Goal: Transaction & Acquisition: Purchase product/service

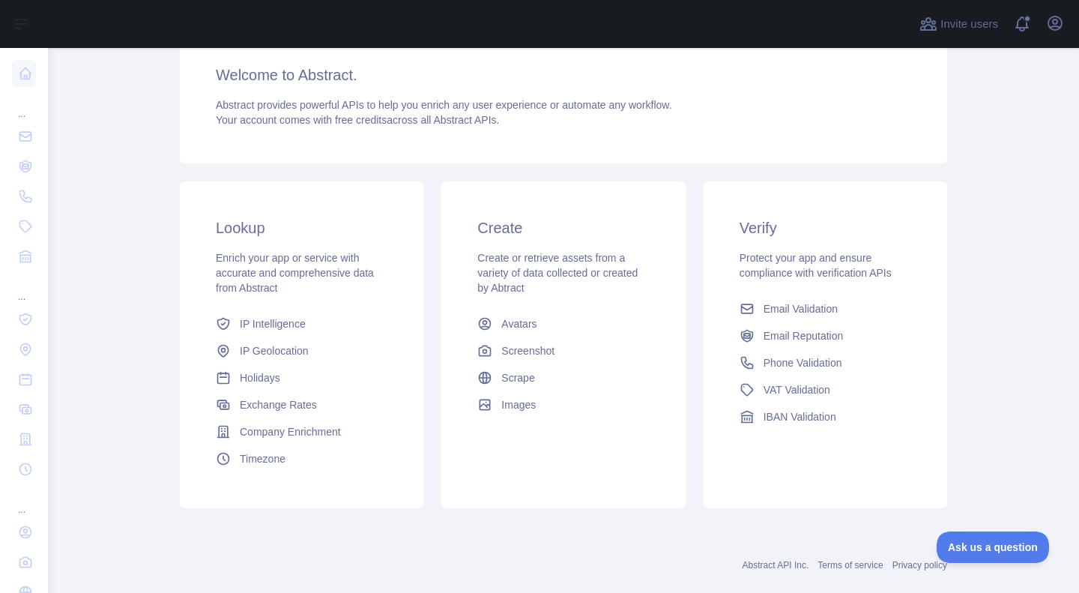
scroll to position [154, 0]
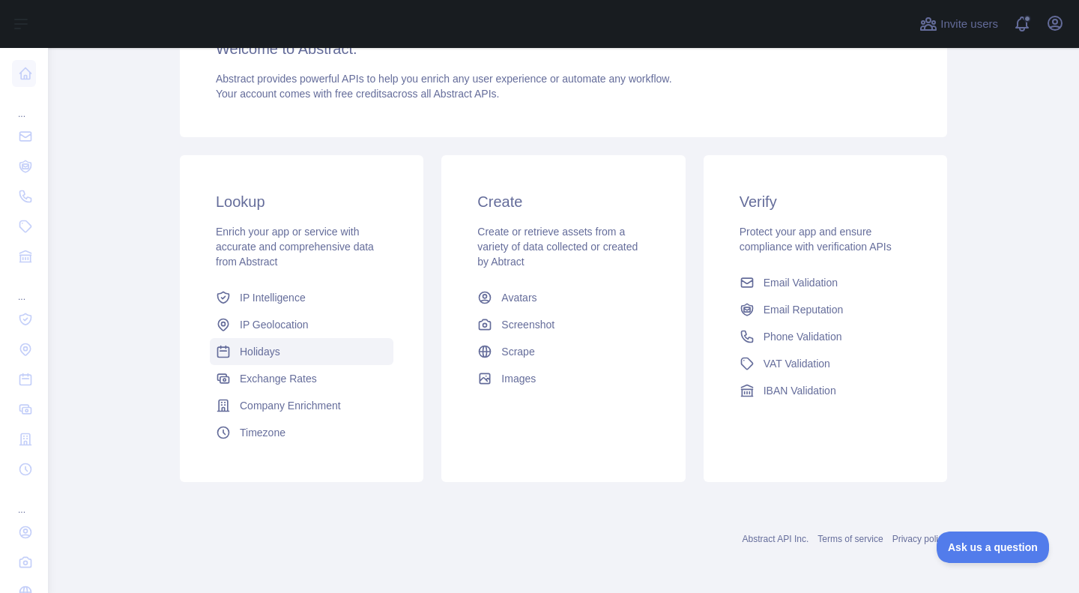
click at [265, 354] on span "Holidays" at bounding box center [260, 351] width 40 height 15
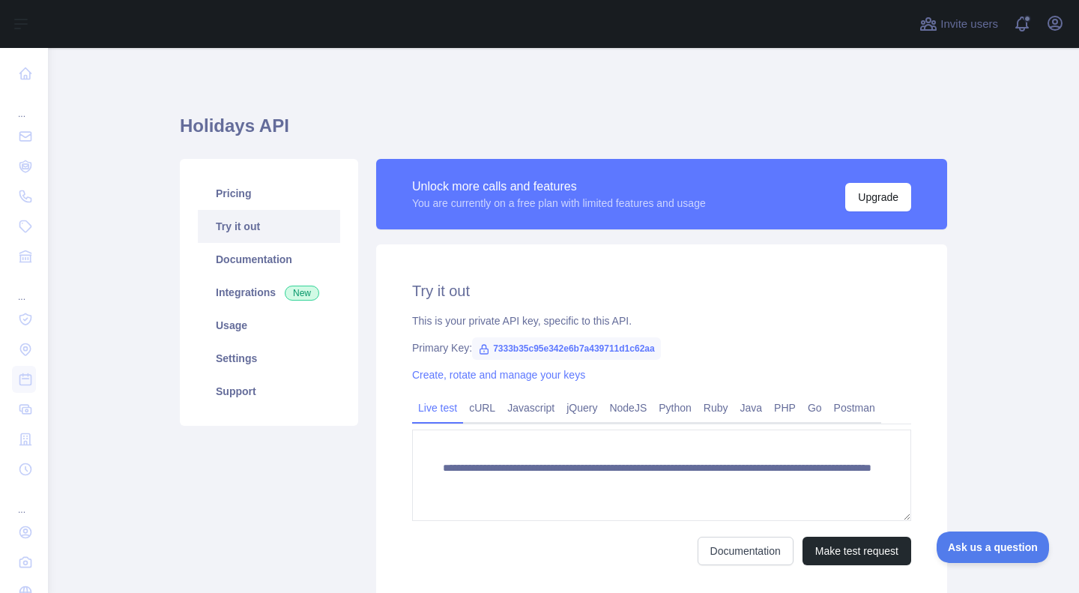
scroll to position [117, 0]
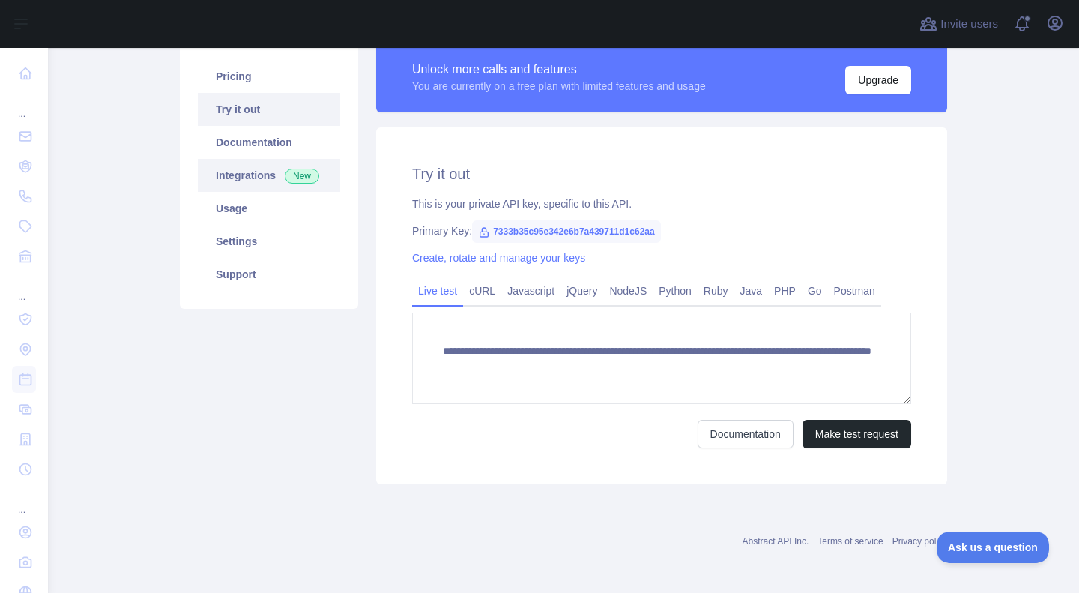
click at [297, 179] on span "New" at bounding box center [302, 176] width 34 height 15
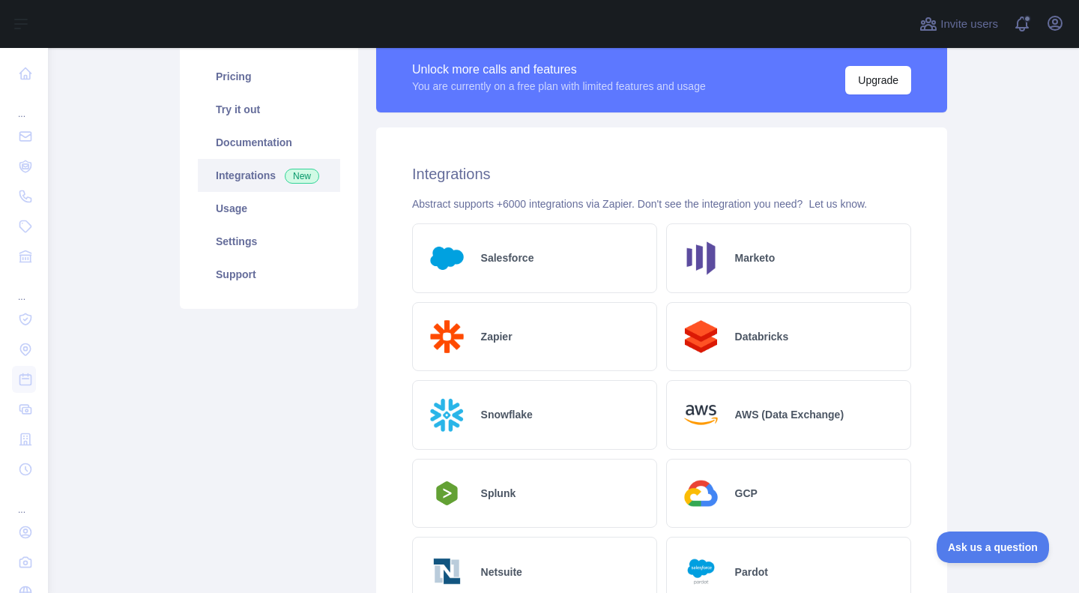
scroll to position [96, 0]
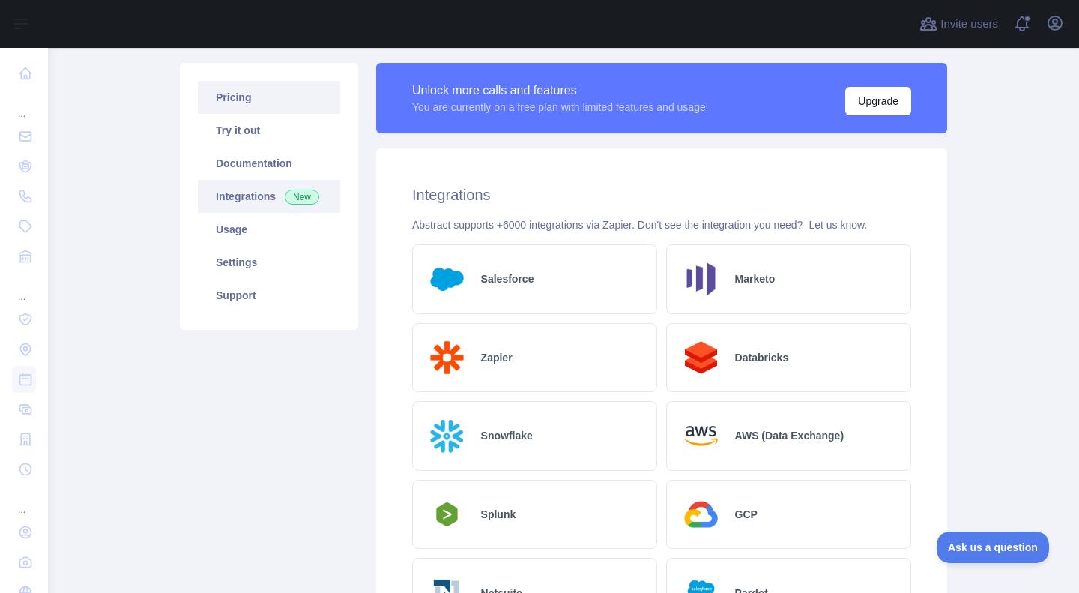
click at [276, 95] on link "Pricing" at bounding box center [269, 97] width 142 height 33
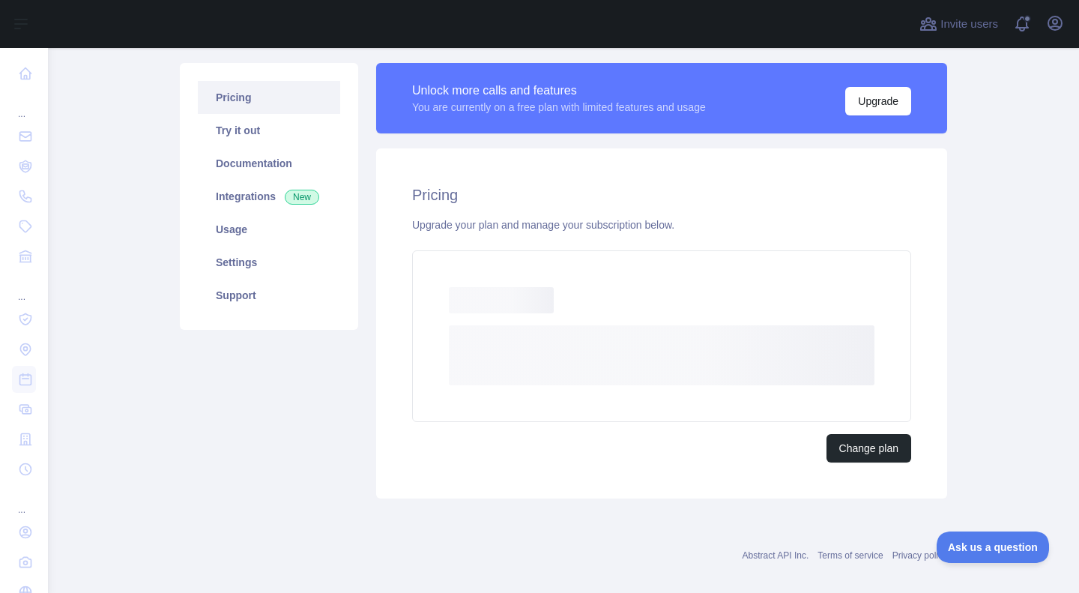
click at [892, 462] on div "Pricing Upgrade your plan and manage your subscription below. Loading... Loadin…" at bounding box center [661, 323] width 571 height 350
click at [883, 447] on button "Change plan" at bounding box center [868, 448] width 85 height 28
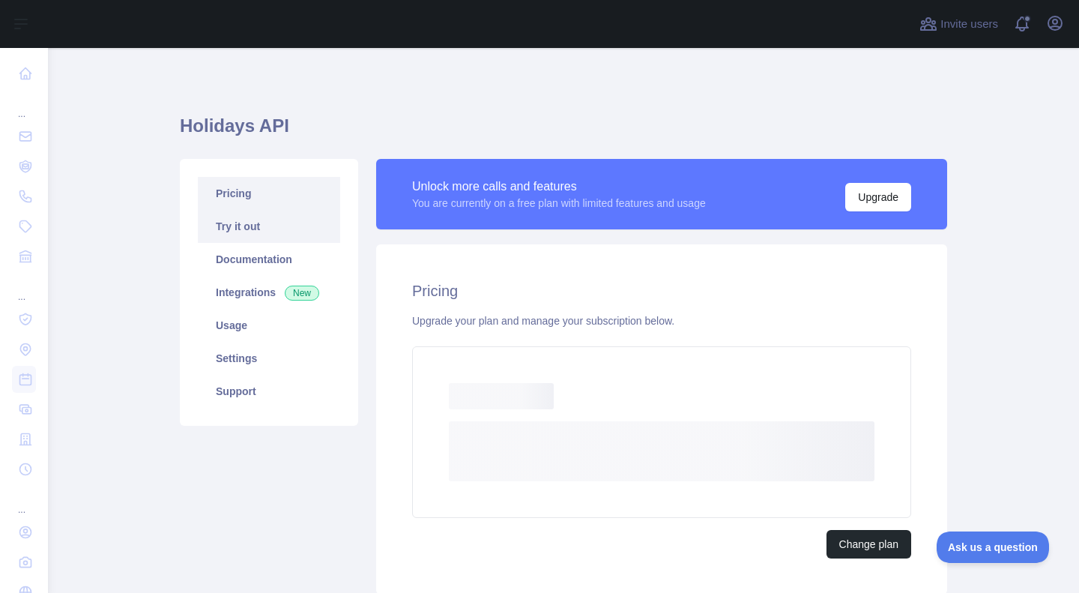
click at [268, 211] on link "Try it out" at bounding box center [269, 226] width 142 height 33
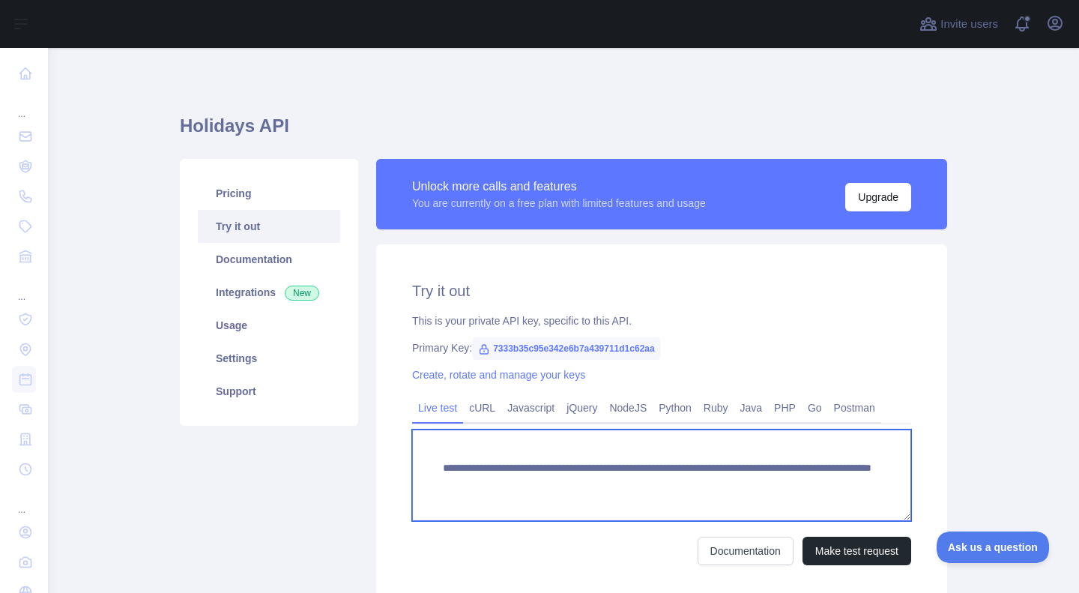
drag, startPoint x: 497, startPoint y: 500, endPoint x: 429, endPoint y: 461, distance: 78.9
click at [429, 461] on textarea "**********" at bounding box center [661, 474] width 499 height 91
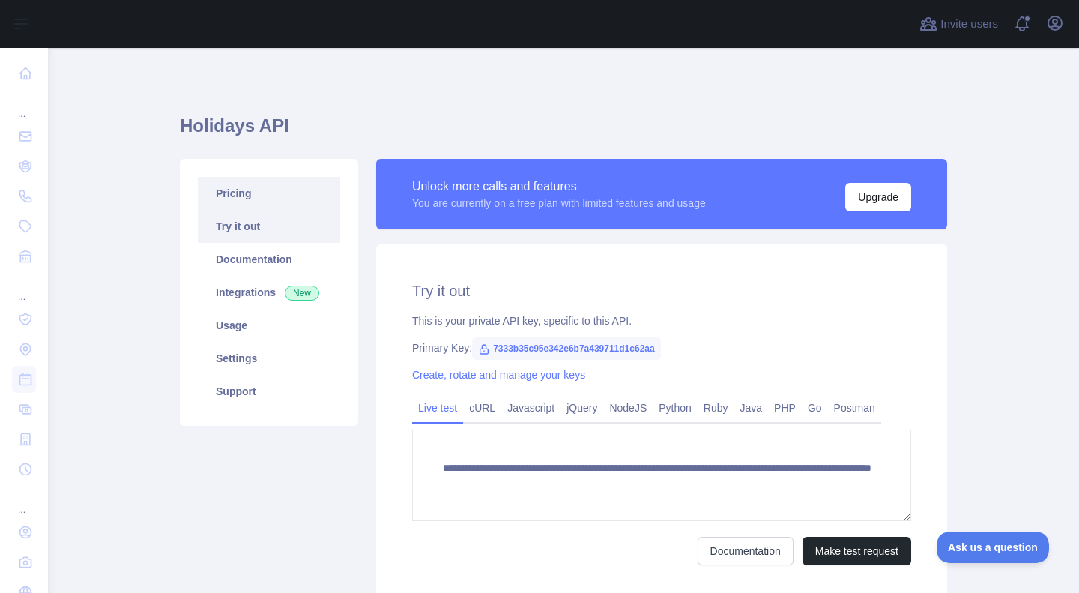
click at [210, 207] on link "Pricing" at bounding box center [269, 193] width 142 height 33
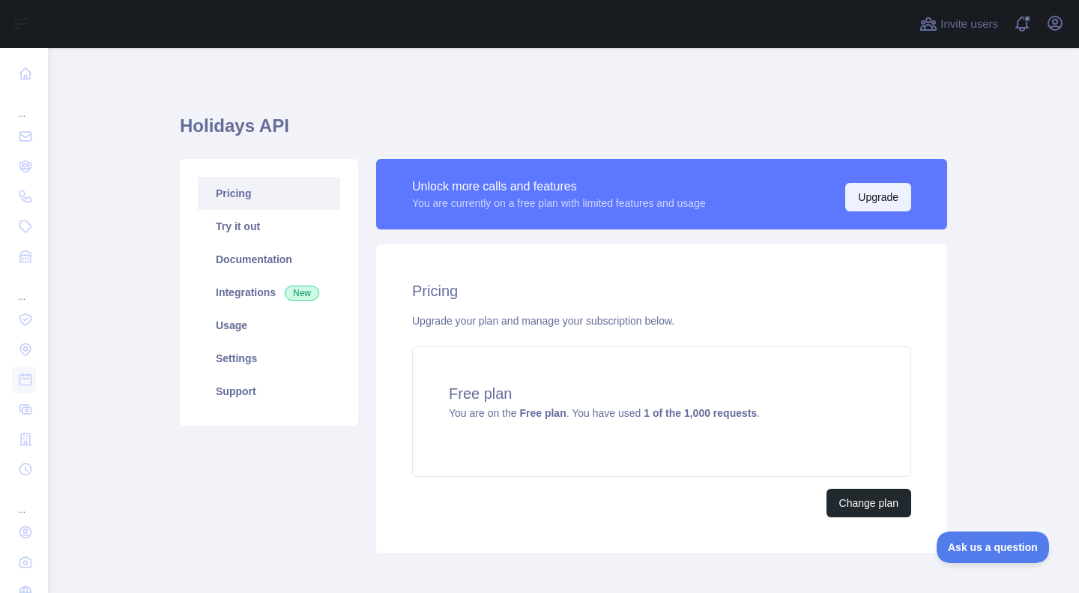
click at [862, 188] on button "Upgrade" at bounding box center [878, 197] width 66 height 28
click at [855, 503] on button "Change plan" at bounding box center [868, 502] width 85 height 28
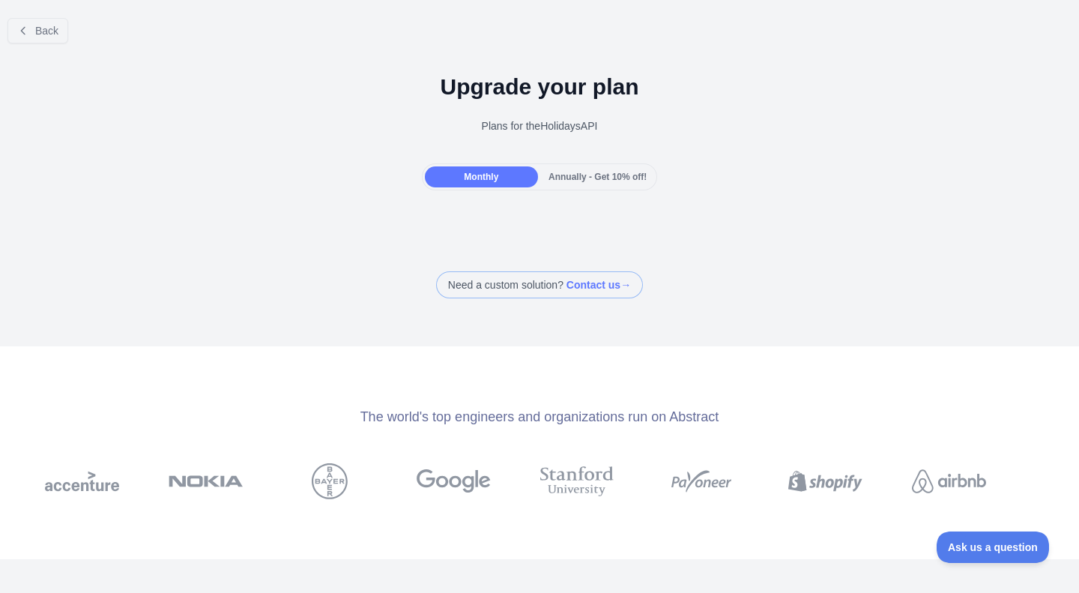
click at [599, 178] on span "Annually - Get 10% off!" at bounding box center [597, 177] width 98 height 10
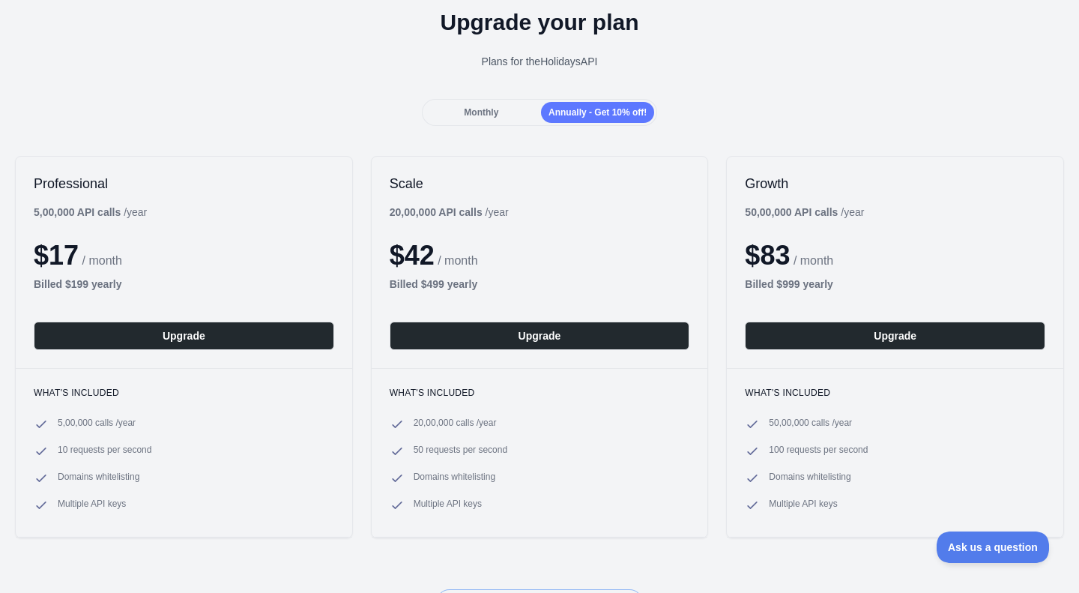
scroll to position [73, 0]
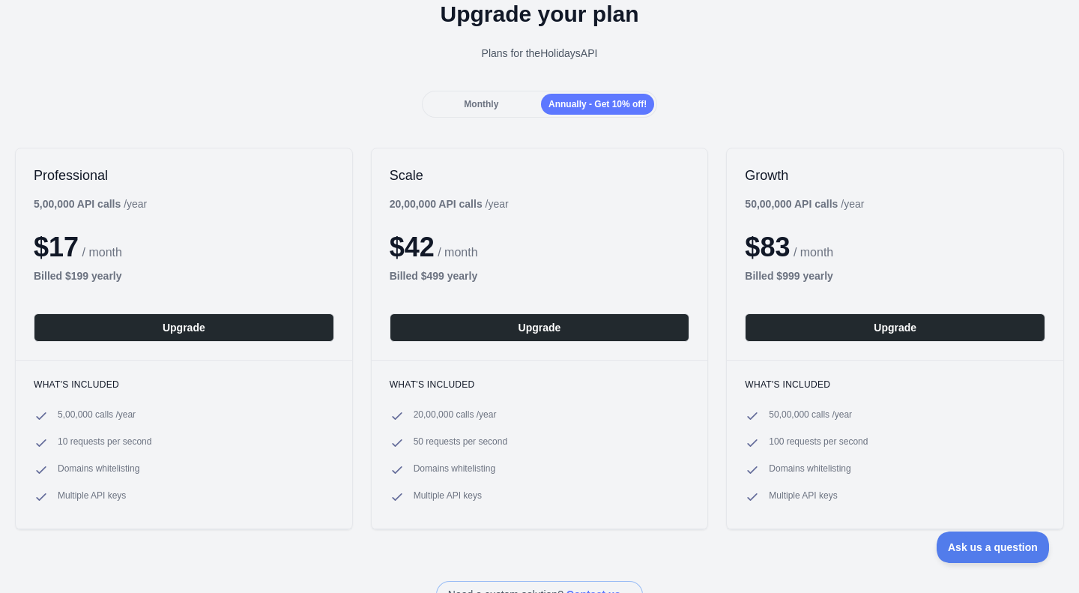
click at [478, 94] on div "Monthly" at bounding box center [481, 104] width 113 height 21
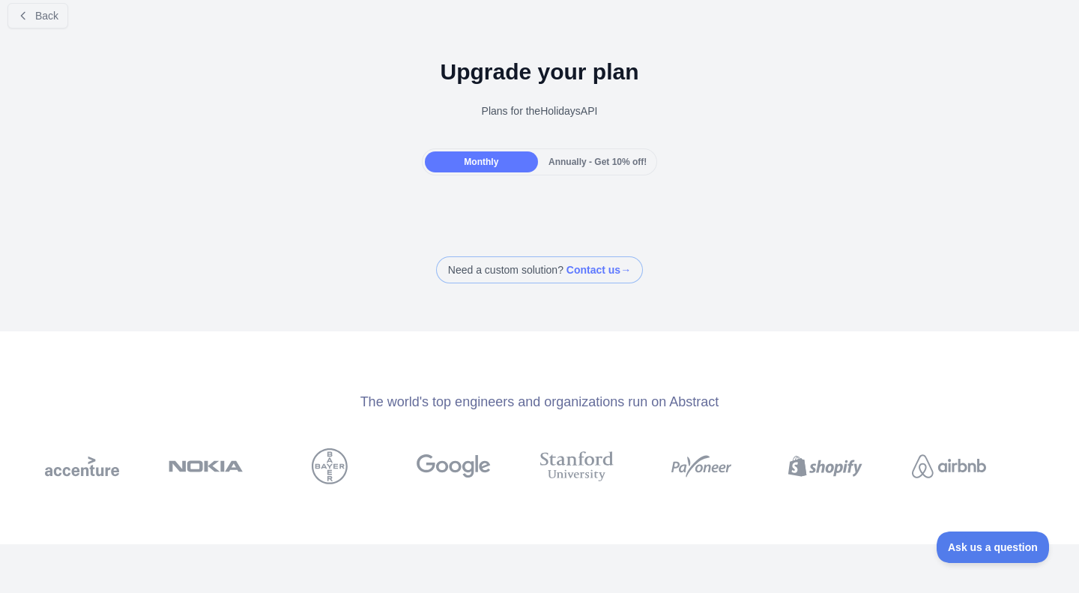
scroll to position [0, 0]
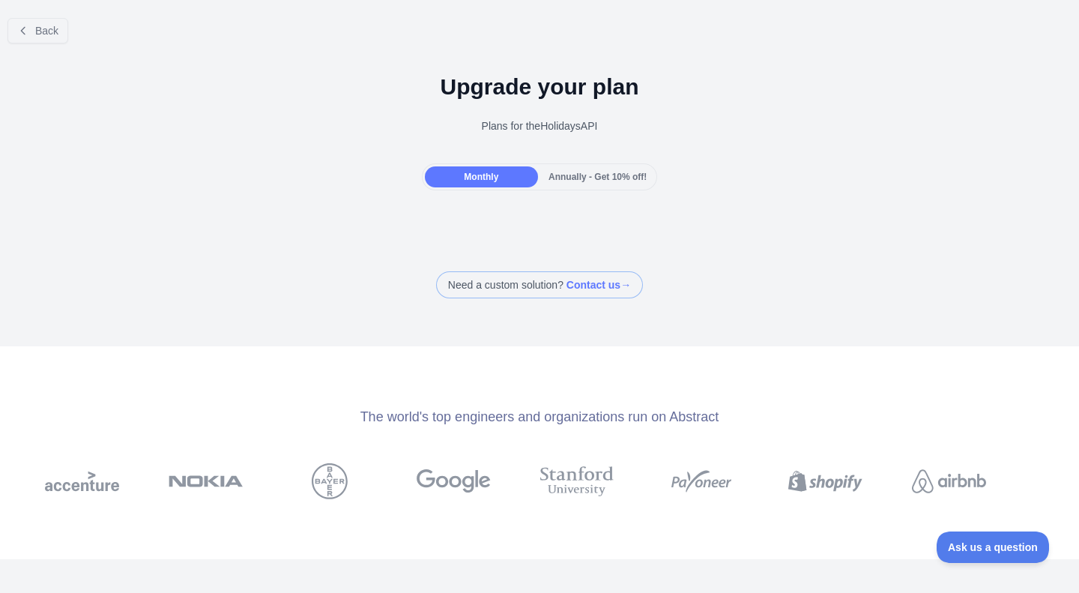
click at [566, 178] on span "Annually - Get 10% off!" at bounding box center [597, 177] width 98 height 10
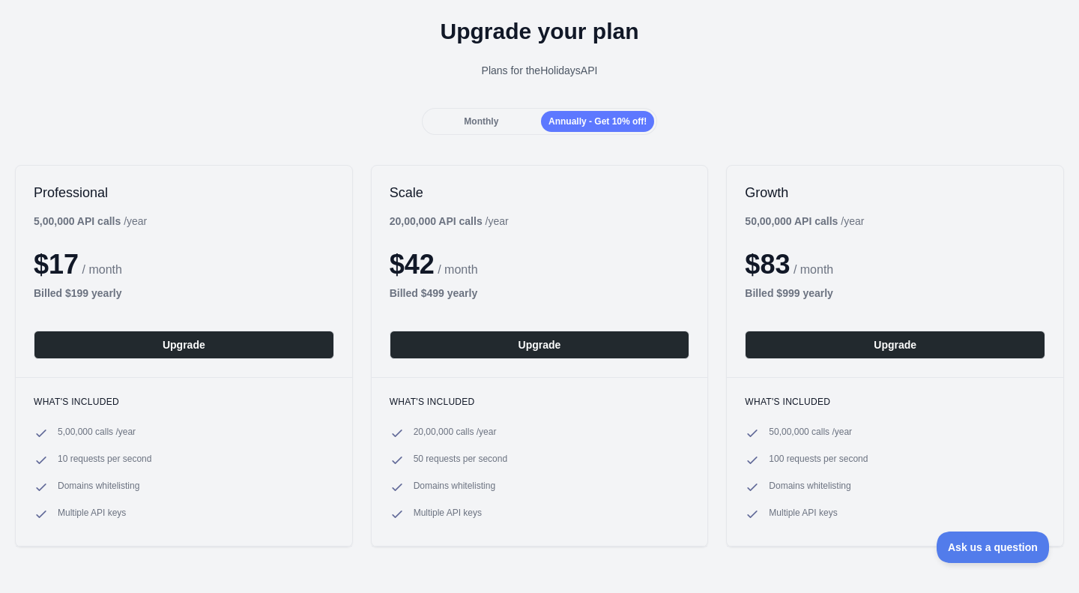
scroll to position [64, 0]
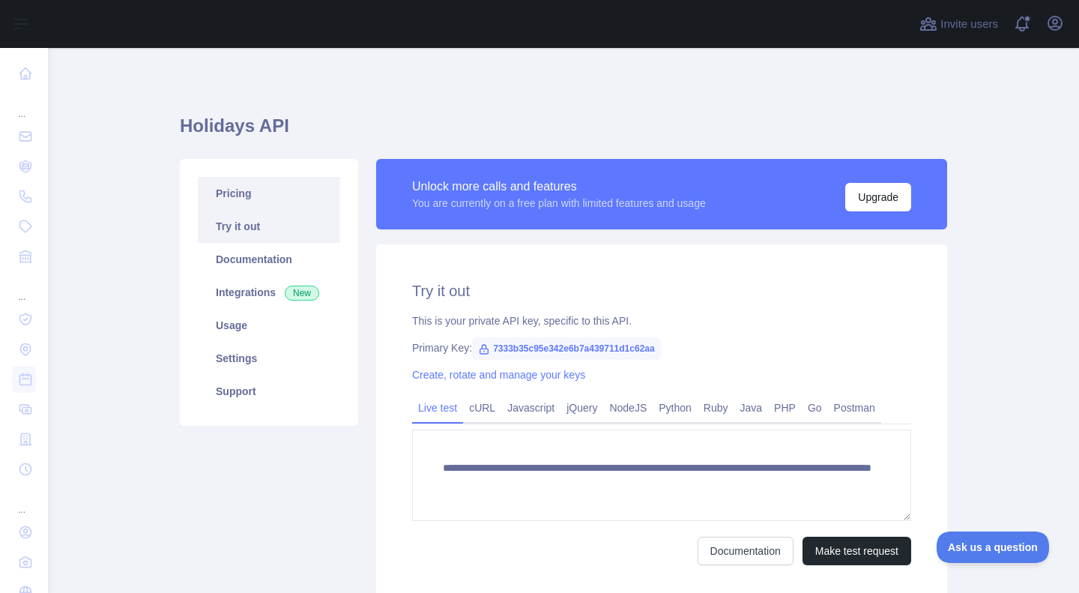
click at [255, 202] on link "Pricing" at bounding box center [269, 193] width 142 height 33
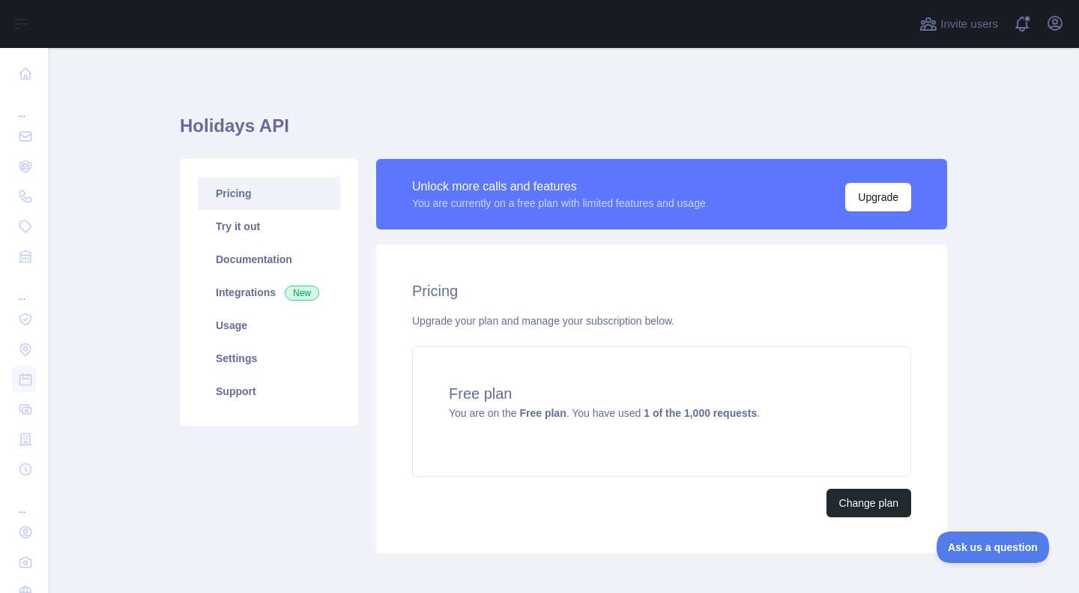
click at [493, 197] on div "You are currently on a free plan with limited features and usage" at bounding box center [559, 203] width 294 height 15
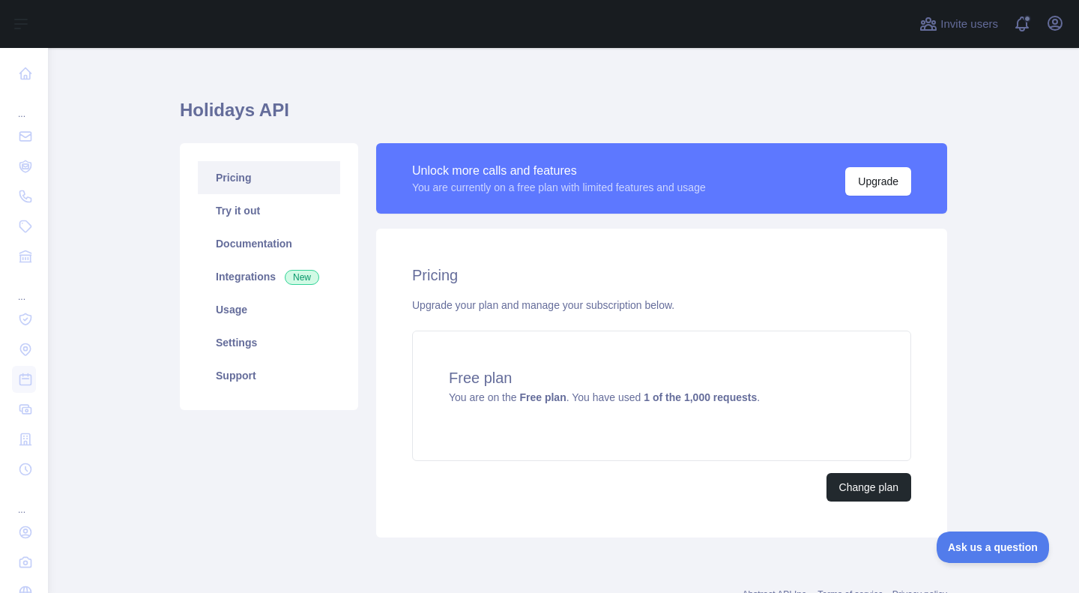
scroll to position [71, 0]
